Goal: Check status: Check status

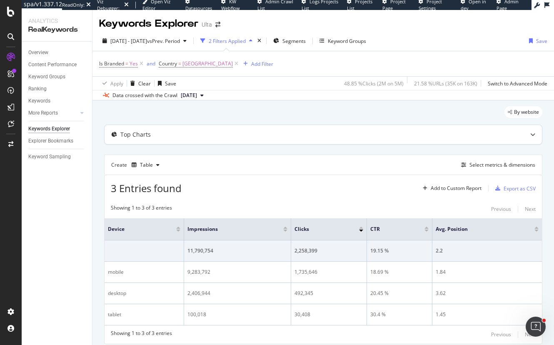
click at [156, 138] on div "Top Charts" at bounding box center [307, 134] width 405 height 8
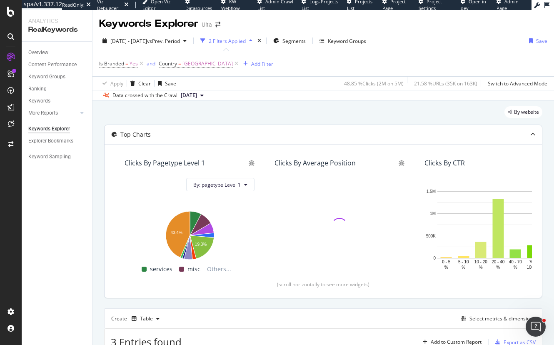
click at [165, 136] on div "Top Charts" at bounding box center [307, 134] width 405 height 8
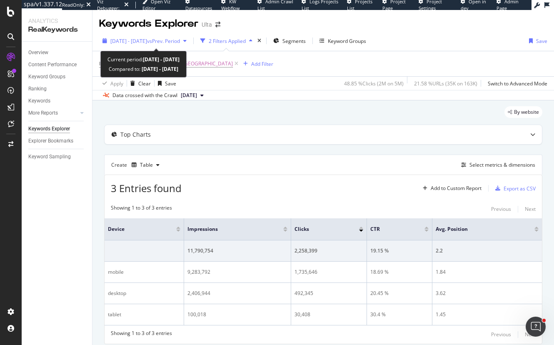
click at [113, 41] on span "[DATE] - [DATE]" at bounding box center [128, 41] width 37 height 7
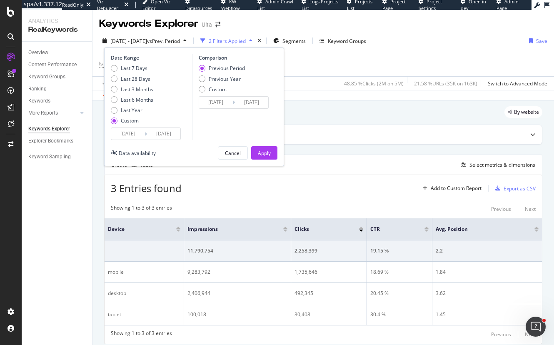
click at [126, 133] on input "[DATE]" at bounding box center [127, 134] width 33 height 12
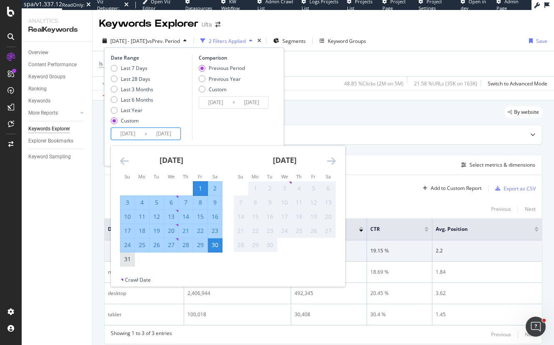
click at [128, 257] on div "31" at bounding box center [127, 259] width 14 height 8
type input "[DATE]"
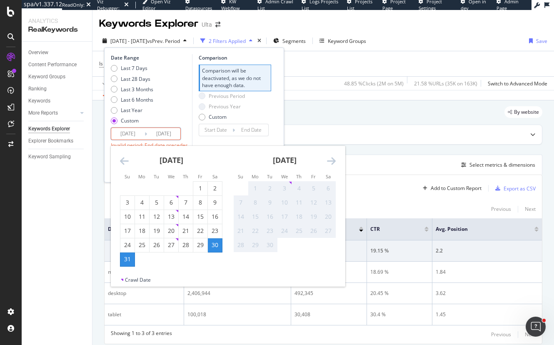
click at [128, 257] on div "31" at bounding box center [127, 259] width 14 height 8
type input "[DATE]"
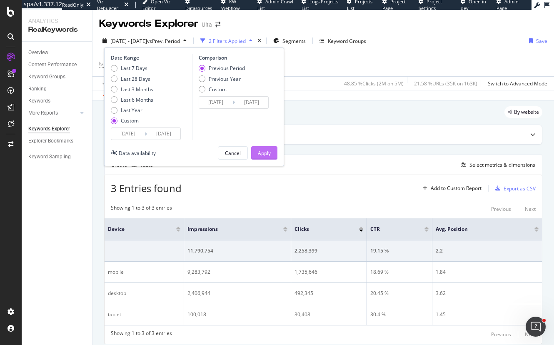
click at [265, 151] on div "Apply" at bounding box center [264, 153] width 13 height 7
